Goal: Check status

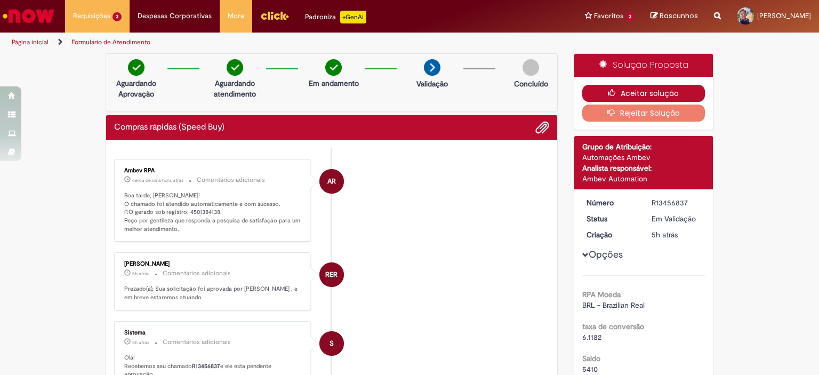
click at [640, 95] on button "Aceitar solução" at bounding box center [643, 93] width 123 height 17
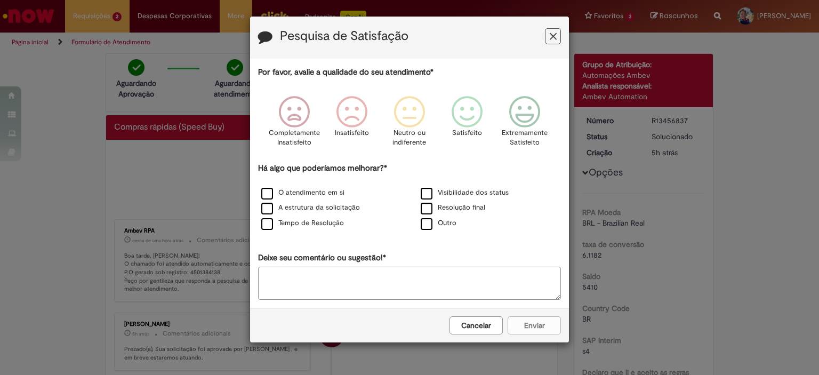
click at [558, 32] on button "Feedback" at bounding box center [553, 36] width 16 height 16
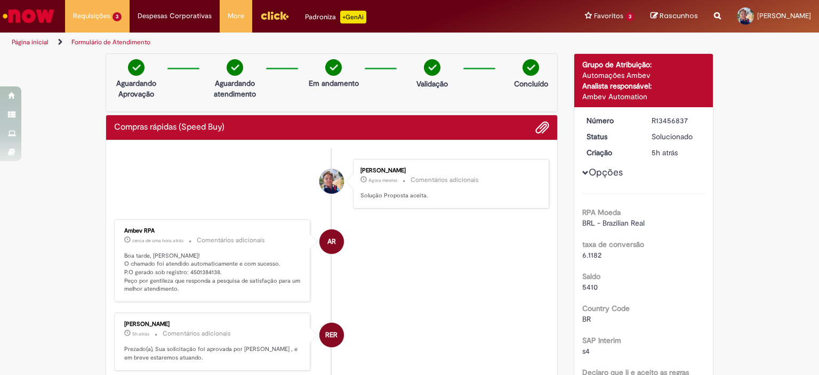
click at [201, 271] on p "Boa tarde, [PERSON_NAME]! O chamado foi atendido automaticamente e com sucesso.…" at bounding box center [213, 273] width 178 height 42
copy p "4501384138"
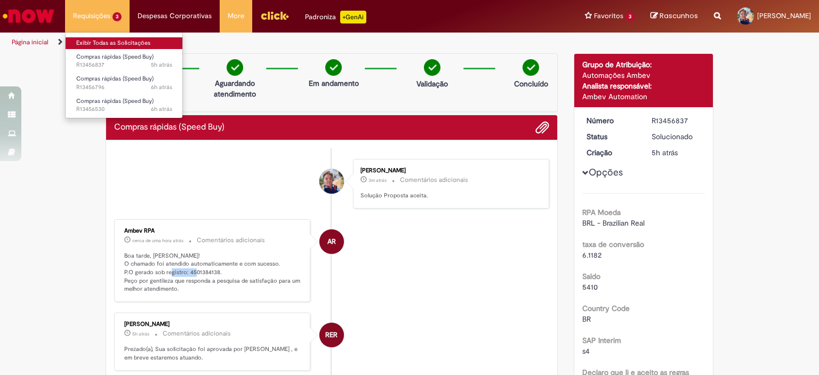
click at [123, 44] on link "Exibir Todas as Solicitações" at bounding box center [124, 43] width 117 height 12
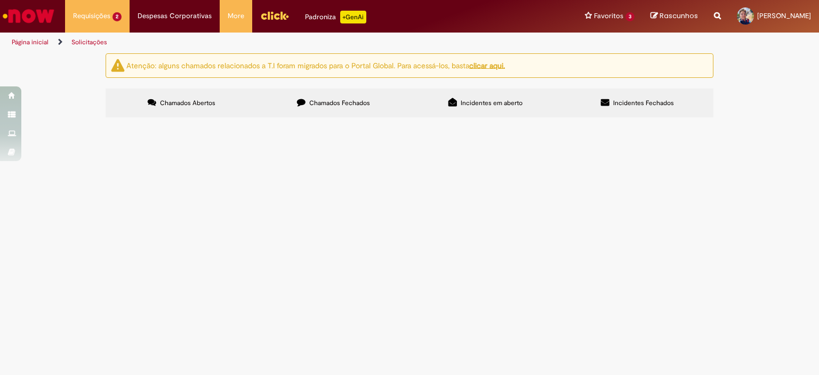
click at [319, 98] on label "Chamados Fechados" at bounding box center [334, 103] width 152 height 29
click at [0, 0] on span "Frete para buscar as bombas" at bounding box center [0, 0] width 0 height 0
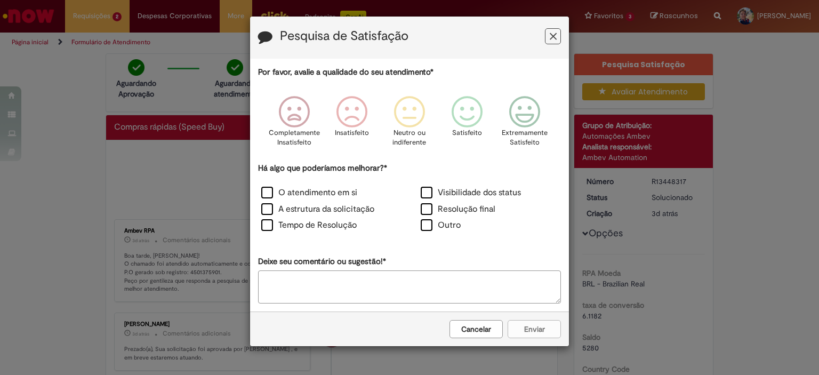
click at [555, 49] on div "Pesquisa de Satisfação" at bounding box center [409, 38] width 319 height 42
click at [557, 38] on button "Feedback" at bounding box center [553, 36] width 16 height 16
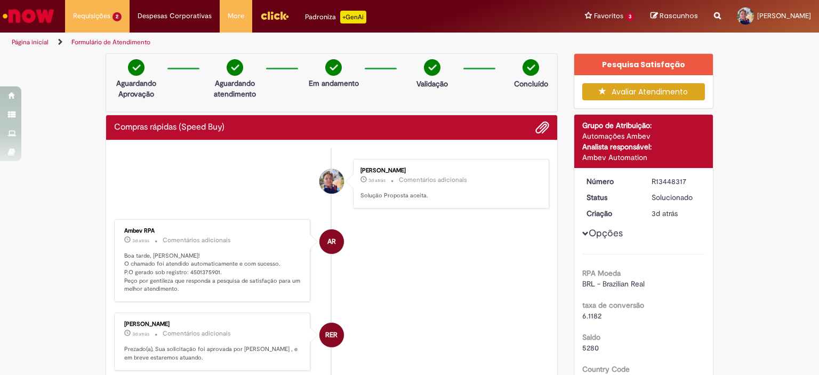
click at [203, 271] on p "Boa tarde, [PERSON_NAME]! O chamado foi atendido automaticamente e com sucesso.…" at bounding box center [213, 273] width 178 height 42
copy p "4501375901"
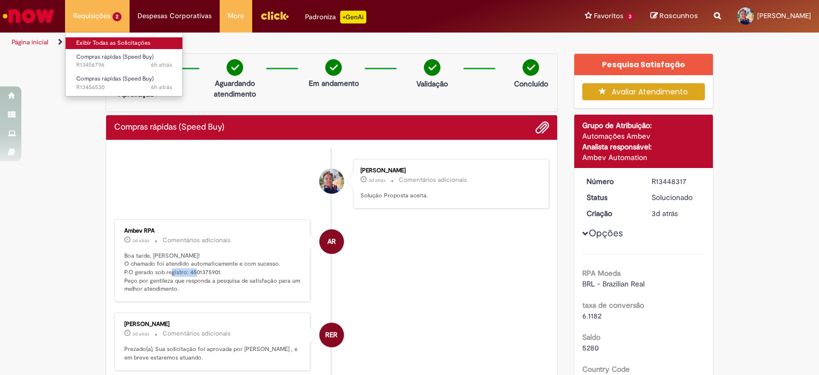
click at [129, 43] on link "Exibir Todas as Solicitações" at bounding box center [124, 43] width 117 height 12
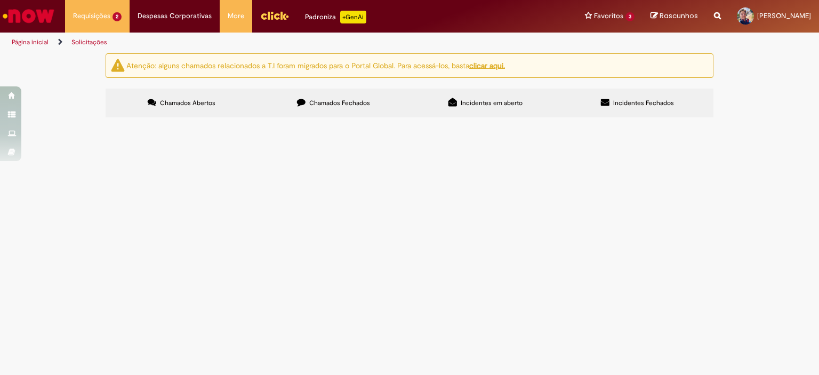
click at [351, 106] on span "Chamados Fechados" at bounding box center [339, 103] width 61 height 9
click at [0, 0] on span "Frete para buscar peças smc" at bounding box center [0, 0] width 0 height 0
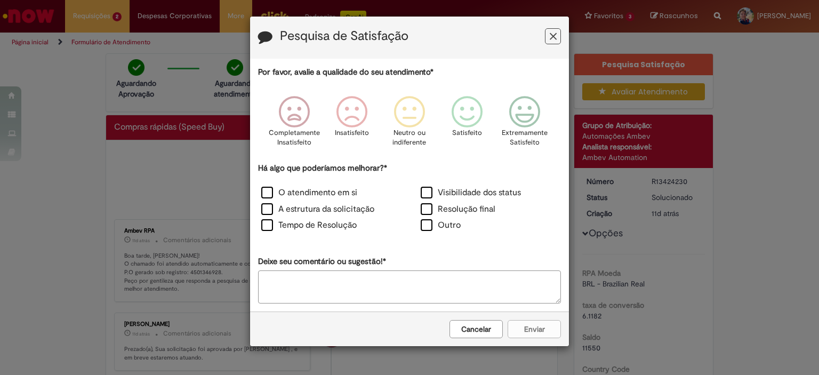
click at [556, 36] on icon "Feedback" at bounding box center [553, 36] width 7 height 11
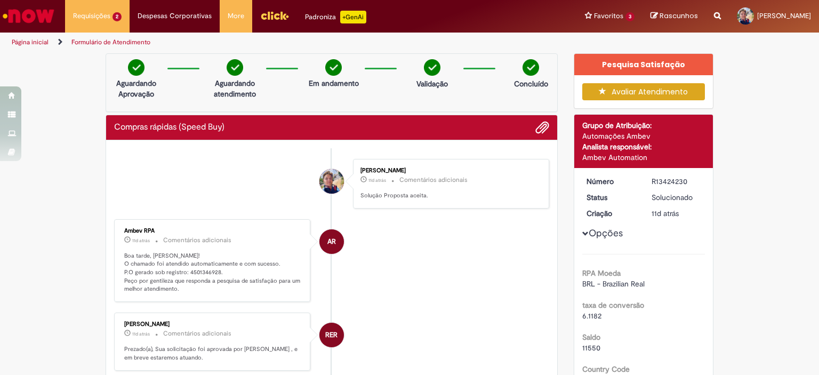
click at [204, 273] on p "Boa tarde, [PERSON_NAME]! O chamado foi atendido automaticamente e com sucesso.…" at bounding box center [213, 273] width 178 height 42
copy p "4501346928"
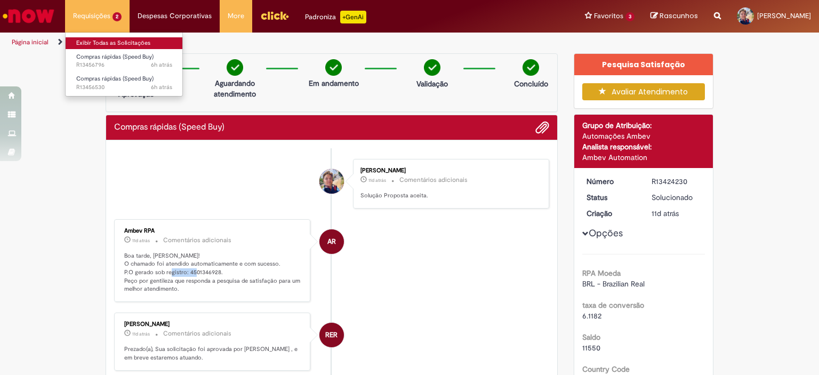
click at [139, 43] on link "Exibir Todas as Solicitações" at bounding box center [124, 43] width 117 height 12
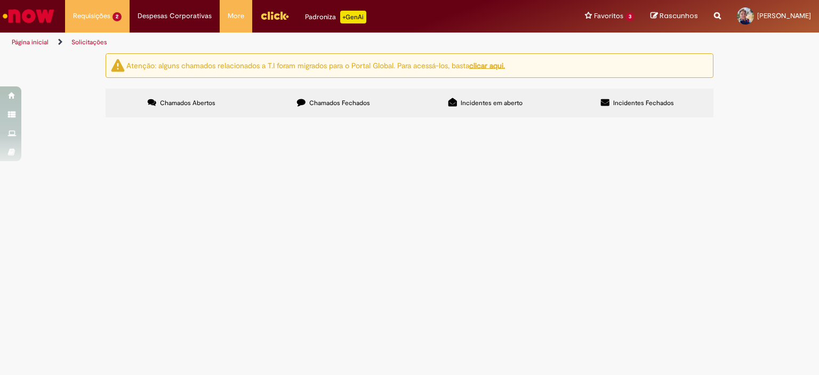
click at [345, 104] on span "Chamados Fechados" at bounding box center [339, 103] width 61 height 9
